Goal: Information Seeking & Learning: Learn about a topic

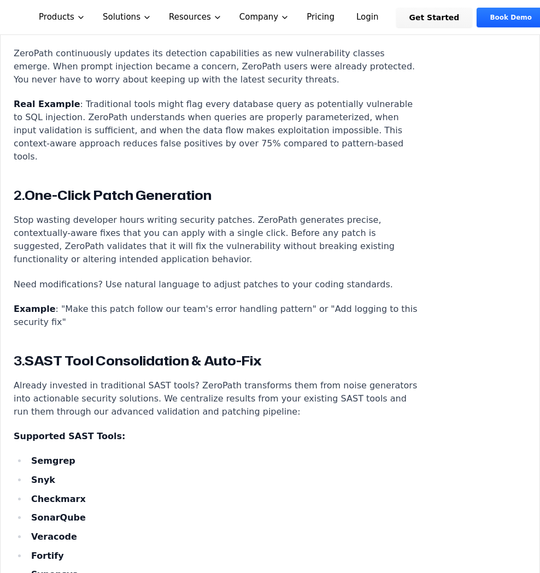
scroll to position [1844, 0]
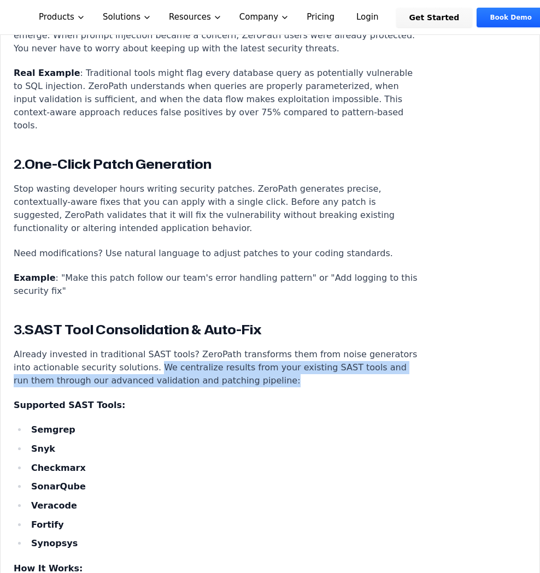
drag, startPoint x: 235, startPoint y: 313, endPoint x: 131, endPoint y: 305, distance: 104.7
click at [131, 348] on p "Already invested in traditional SAST tools? ZeroPath transforms them from noise…" at bounding box center [217, 367] width 407 height 39
copy p "We centralize results from your existing SAST tools and run them through our ad…"
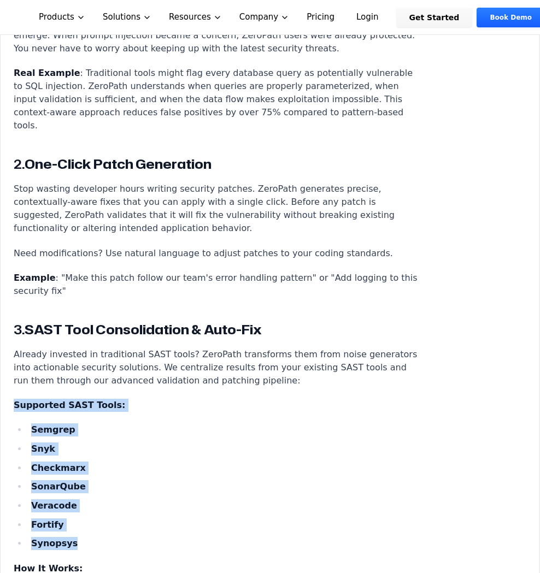
drag, startPoint x: 13, startPoint y: 339, endPoint x: 87, endPoint y: 481, distance: 159.6
copy div "Supported SAST Tools: Semgrep Snyk Checkmarx SonarQube Veracode Fortify Synopsys"
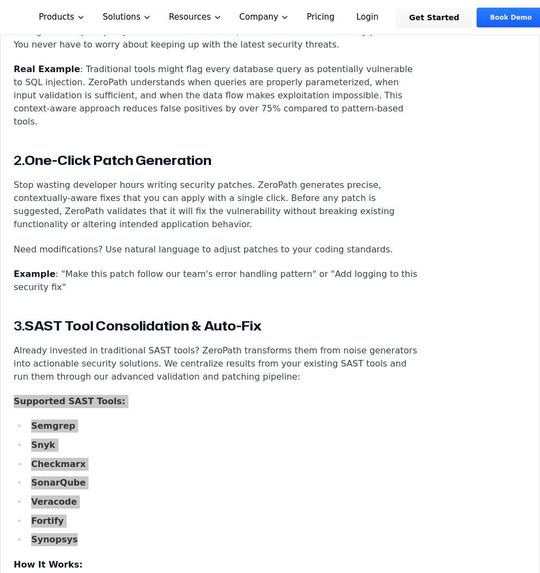
scroll to position [1848, 0]
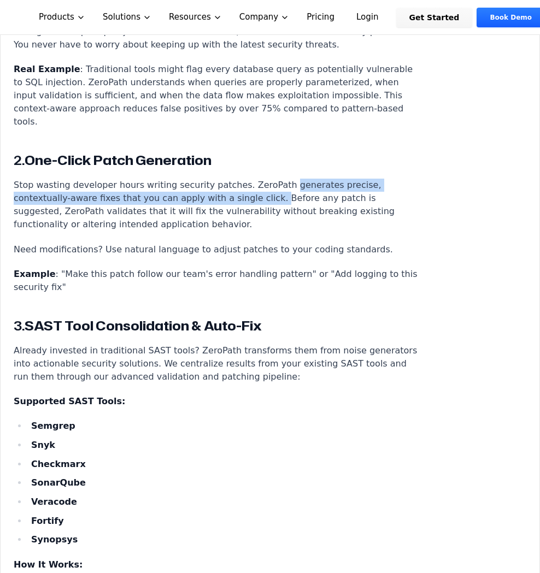
drag, startPoint x: 208, startPoint y: 132, endPoint x: 272, endPoint y: 117, distance: 66.2
click at [272, 179] on p "Stop wasting developer hours writing security patches. ZeroPath generates preci…" at bounding box center [217, 205] width 407 height 52
copy p "generates precise, contextually-aware fixes that you can apply with a single cl…"
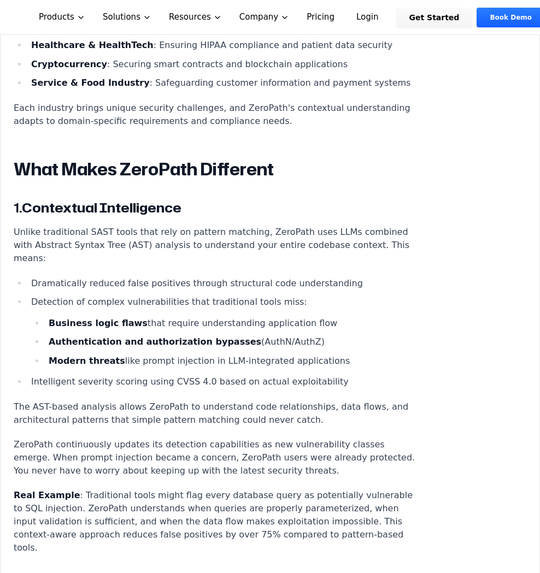
scroll to position [1424, 0]
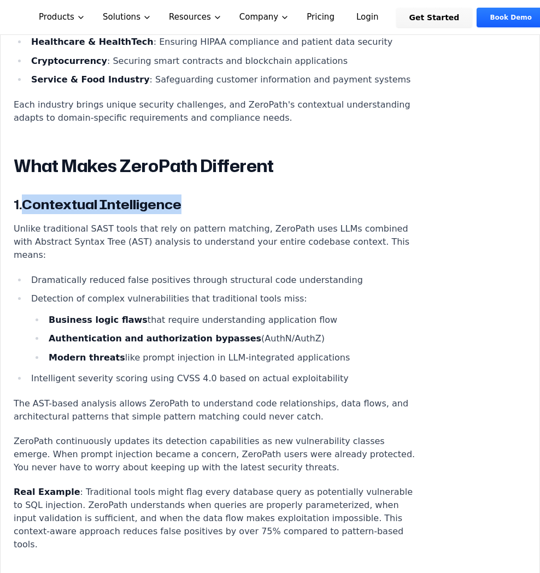
drag, startPoint x: 26, startPoint y: 162, endPoint x: 191, endPoint y: 158, distance: 164.6
click at [191, 195] on h3 "1. Contextual Intelligence" at bounding box center [217, 205] width 407 height 20
copy strong "Contextual Intelligence"
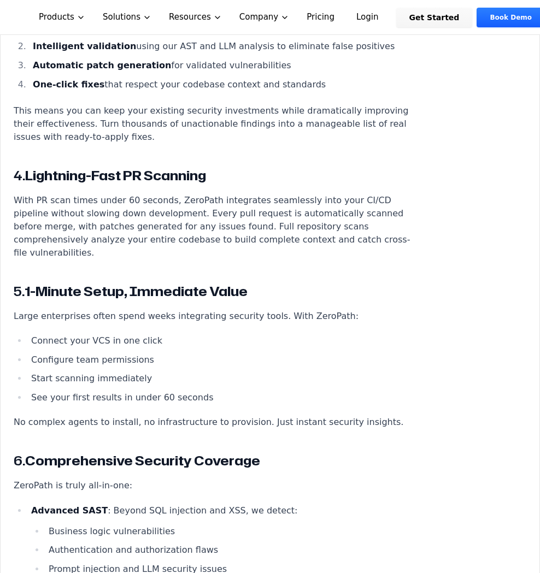
scroll to position [2414, 0]
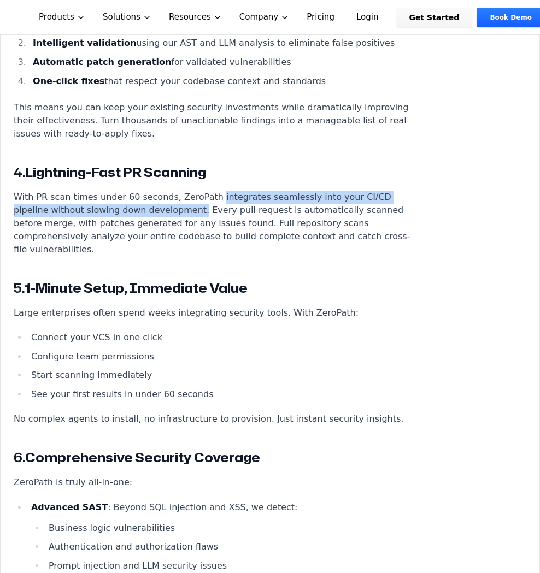
drag, startPoint x: 155, startPoint y: 144, endPoint x: 206, endPoint y: 127, distance: 54.1
click at [206, 191] on p "With PR scan times under 60 seconds, ZeroPath integrates seamlessly into your C…" at bounding box center [217, 224] width 407 height 66
copy p "integrates seamlessly into your CI/CD pipeline without slowing down development."
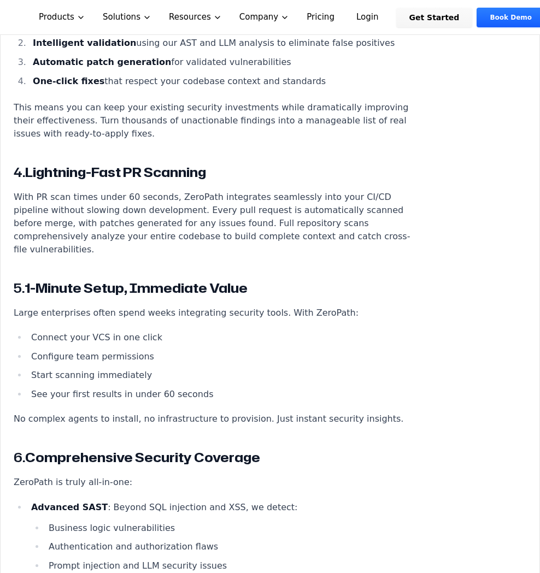
click at [28, 279] on strong "1-Minute Setup, Immediate Value" at bounding box center [136, 288] width 223 height 19
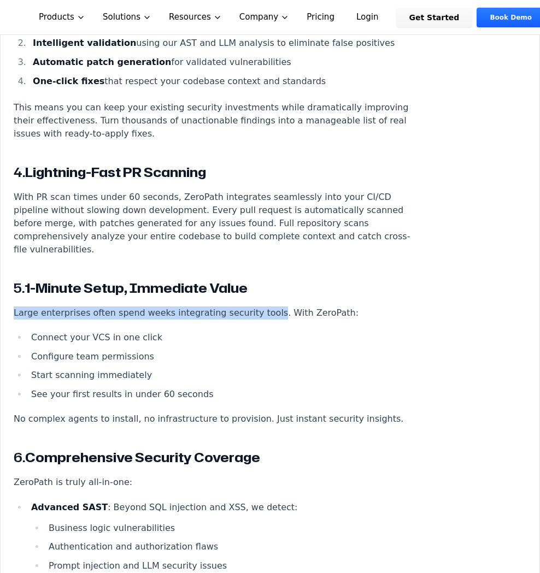
drag, startPoint x: 14, startPoint y: 231, endPoint x: 259, endPoint y: 232, distance: 244.9
click at [259, 307] on p "Large enterprises often spend weeks integrating security tools. With ZeroPath:" at bounding box center [217, 313] width 407 height 13
copy p "Large enterprises often spend weeks integrating security tools"
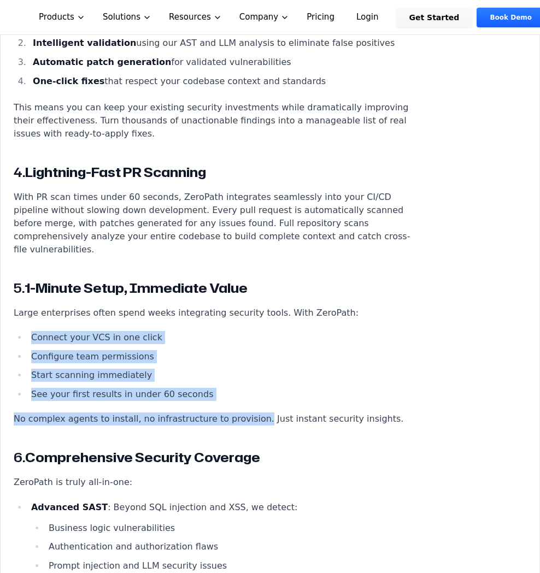
drag, startPoint x: 32, startPoint y: 256, endPoint x: 247, endPoint y: 336, distance: 228.7
copy div "Connect your VCS in one click Configure team permissions Start scanning immedia…"
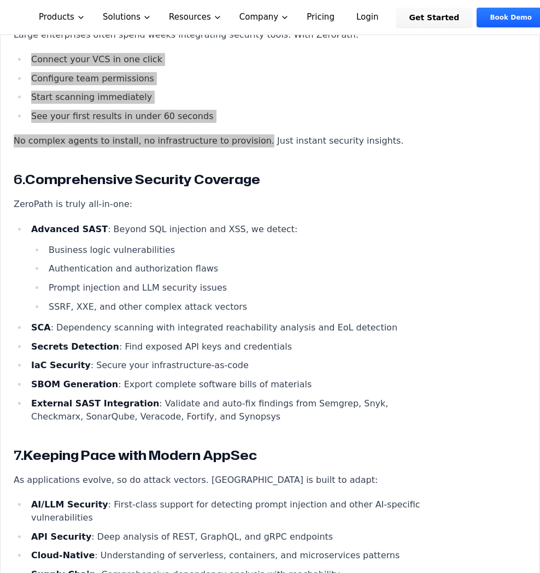
scroll to position [2693, 0]
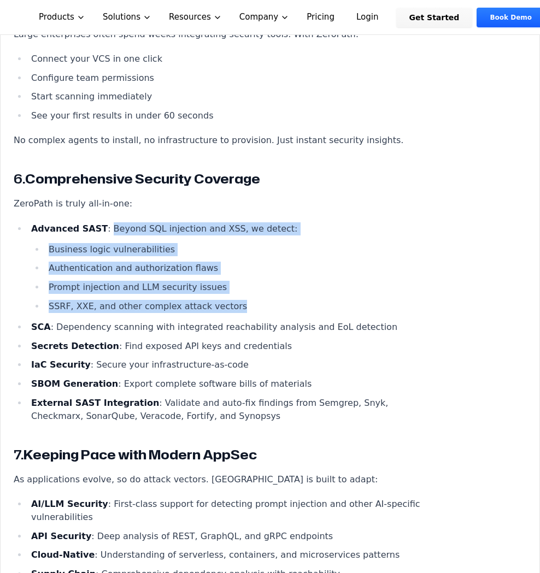
drag, startPoint x: 103, startPoint y: 149, endPoint x: 247, endPoint y: 226, distance: 162.6
click at [247, 226] on li "Advanced SAST : Beyond SQL injection and XSS, we detect: Business logic vulnera…" at bounding box center [224, 267] width 394 height 91
copy li "Beyond SQL injection and XSS, we detect: Business logic vulnerabilities Authent…"
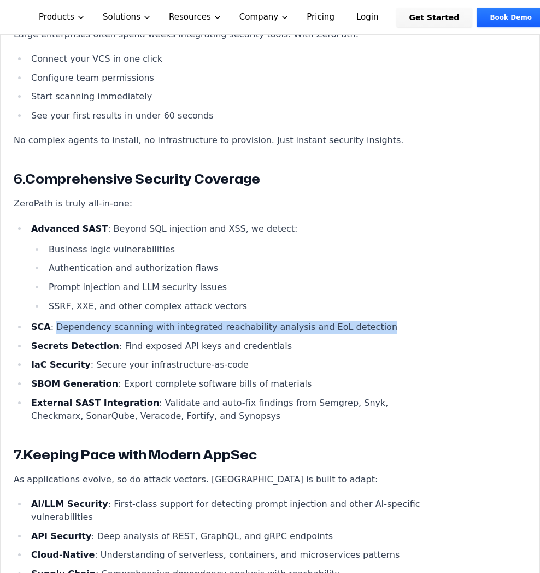
drag, startPoint x: 53, startPoint y: 245, endPoint x: 357, endPoint y: 247, distance: 304.5
click at [357, 321] on li "SCA : Dependency scanning with integrated reachability analysis and EoL detecti…" at bounding box center [224, 327] width 394 height 13
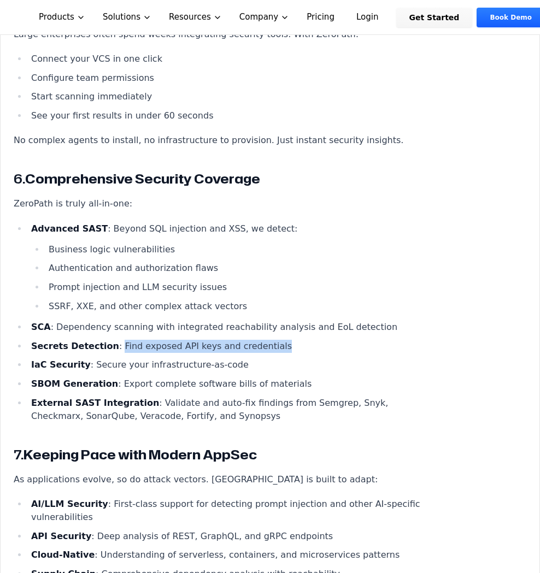
drag, startPoint x: 111, startPoint y: 268, endPoint x: 266, endPoint y: 269, distance: 155.2
click at [266, 340] on li "Secrets Detection : Find exposed API keys and credentials" at bounding box center [224, 346] width 394 height 13
copy li "Find exposed API keys and credentials"
click at [87, 341] on strong "Secrets Detection" at bounding box center [75, 346] width 88 height 10
click at [143, 397] on li "External SAST Integration : Validate and auto-fix findings from Semgrep, Snyk, …" at bounding box center [224, 410] width 394 height 26
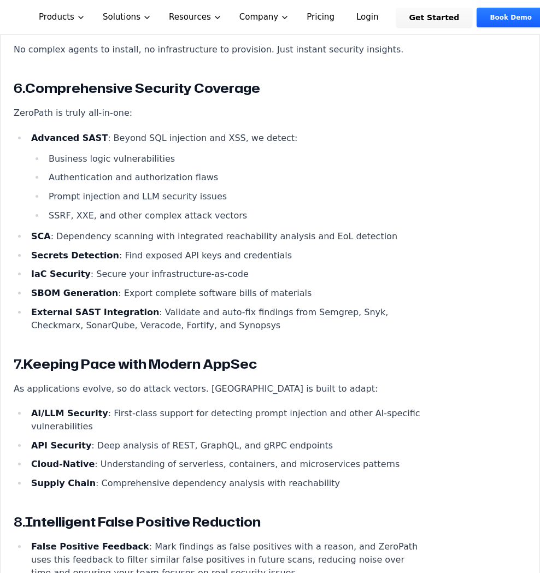
scroll to position [2943, 0]
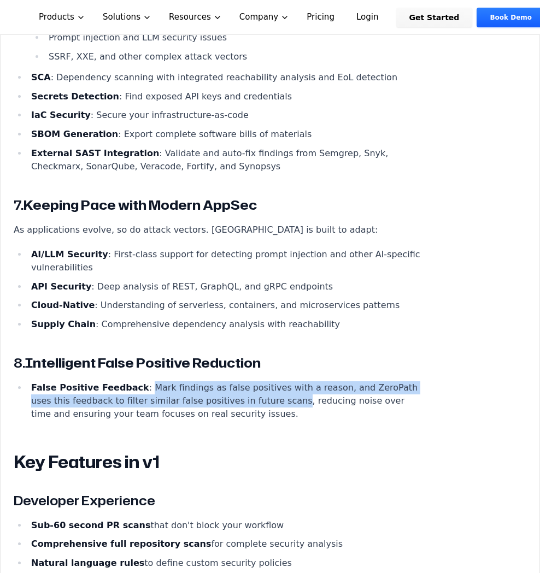
drag, startPoint x: 136, startPoint y: 307, endPoint x: 244, endPoint y: 321, distance: 109.2
click at [244, 382] on li "False Positive Feedback : Mark findings as false positives with a reason, and Z…" at bounding box center [224, 401] width 394 height 39
copy li "Mark findings as false positives with a reason, and ZeroPath uses this feedback…"
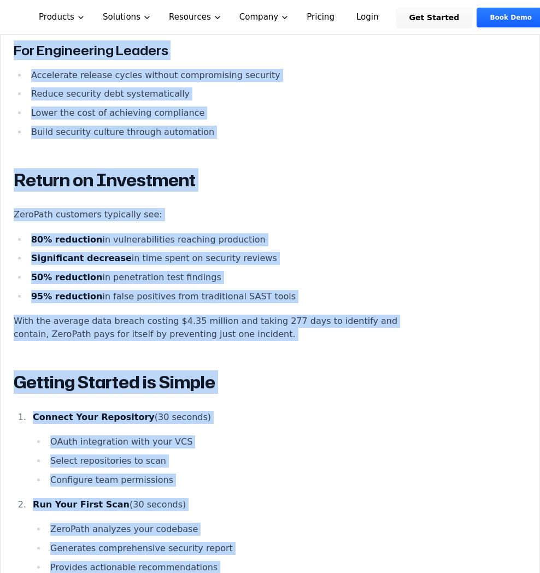
scroll to position [9782, 0]
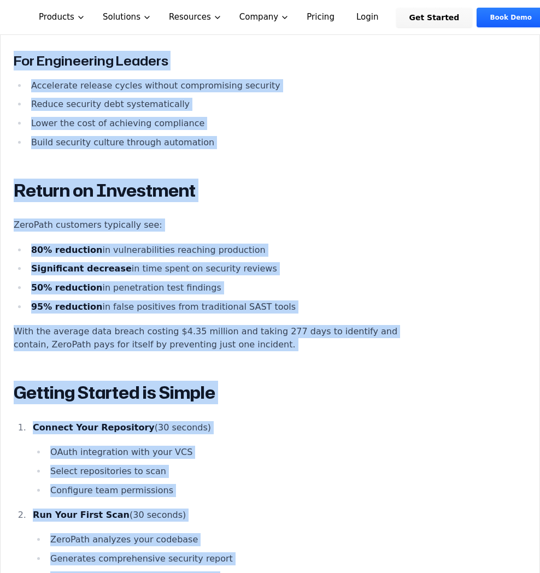
drag, startPoint x: 13, startPoint y: 121, endPoint x: 363, endPoint y: 370, distance: 429.7
